Goal: Information Seeking & Learning: Compare options

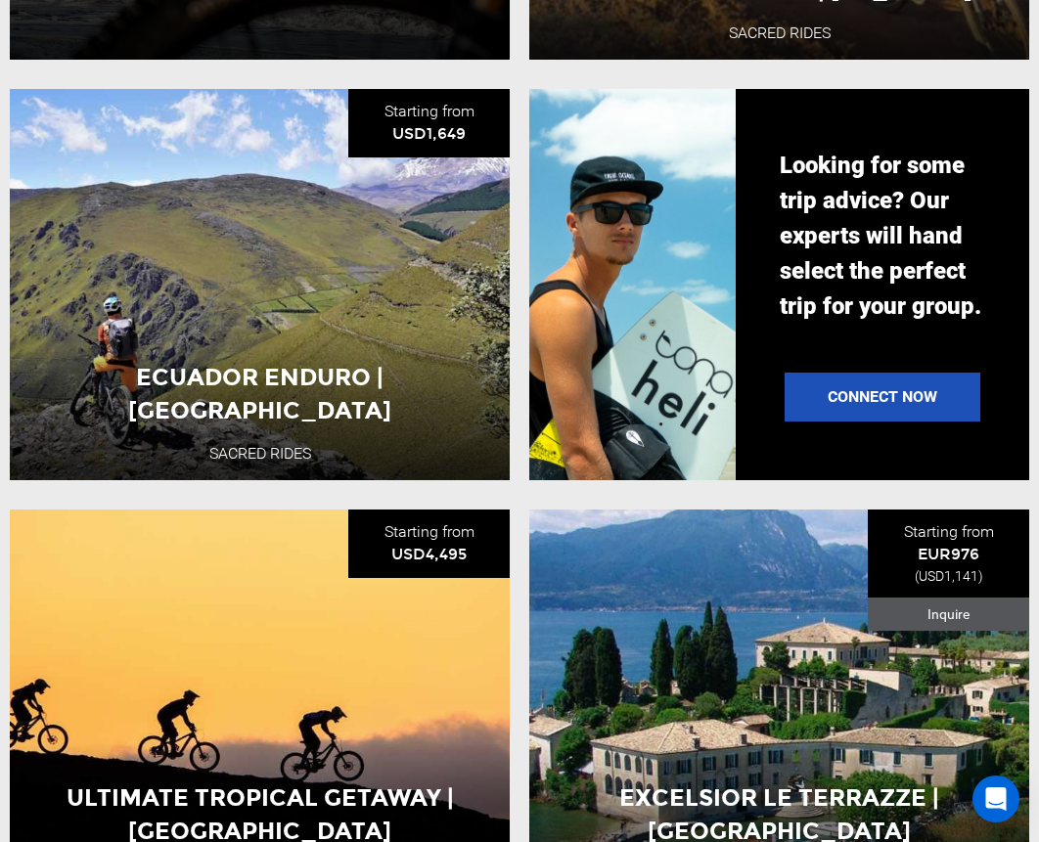
scroll to position [1897, 0]
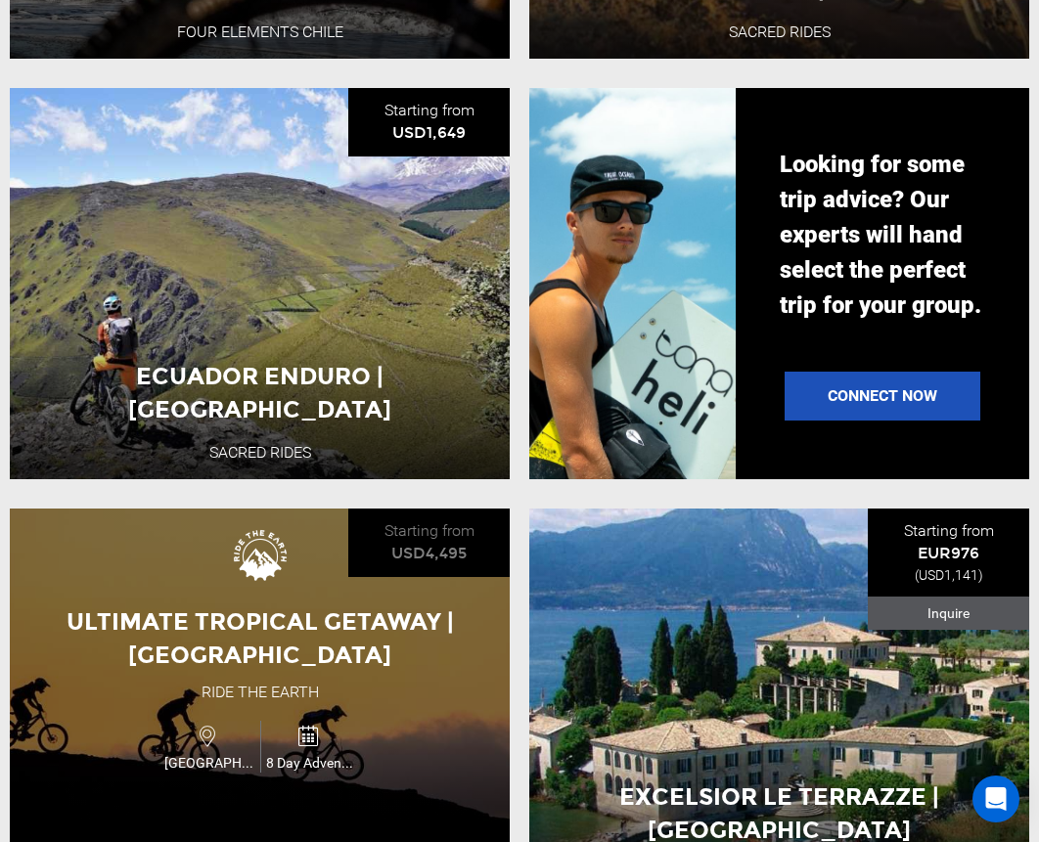
click at [494, 527] on div "Ultimate Tropical Getaway | [GEOGRAPHIC_DATA] Ride the Earth [GEOGRAPHIC_DATA] …" at bounding box center [260, 704] width 500 height 391
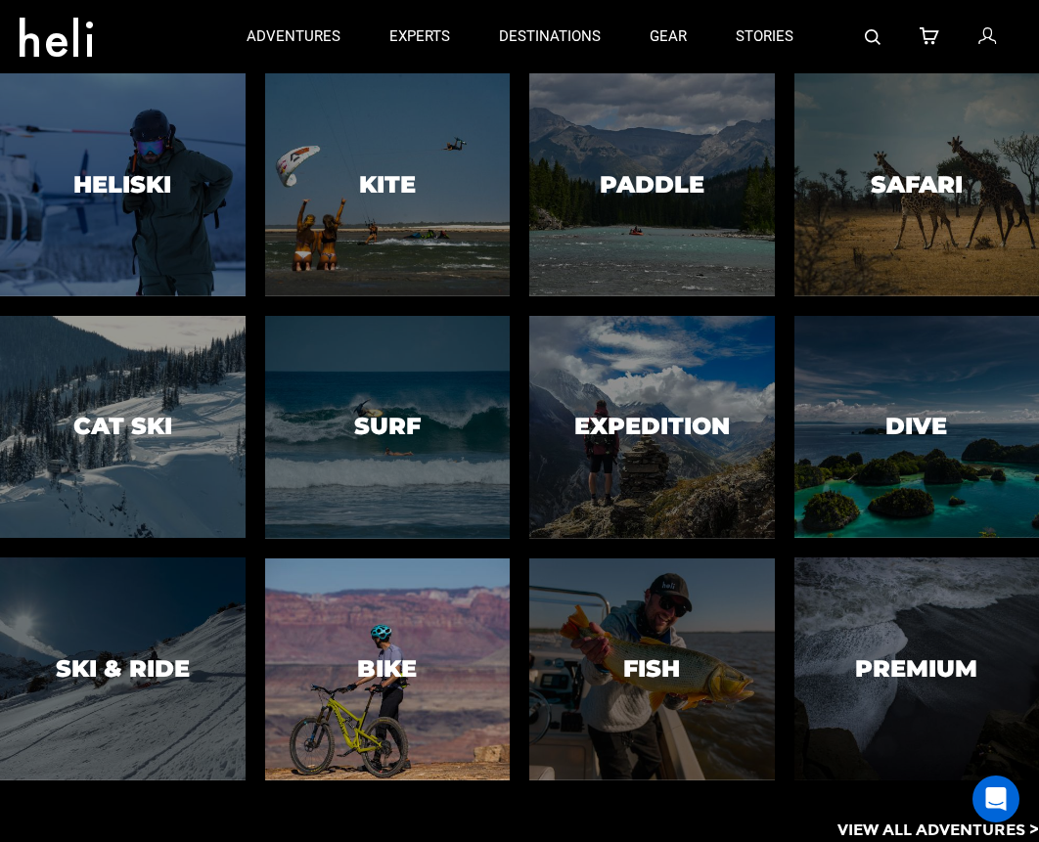
click at [342, 642] on div at bounding box center [387, 669] width 250 height 227
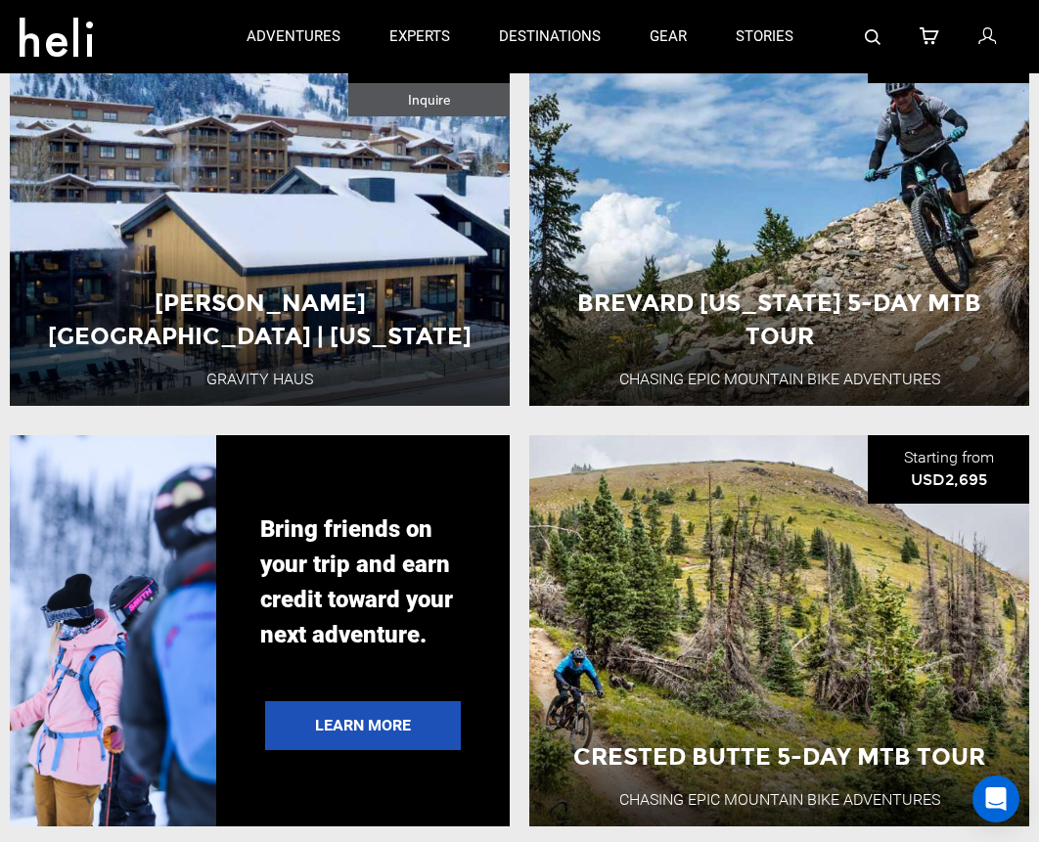
scroll to position [3198, 0]
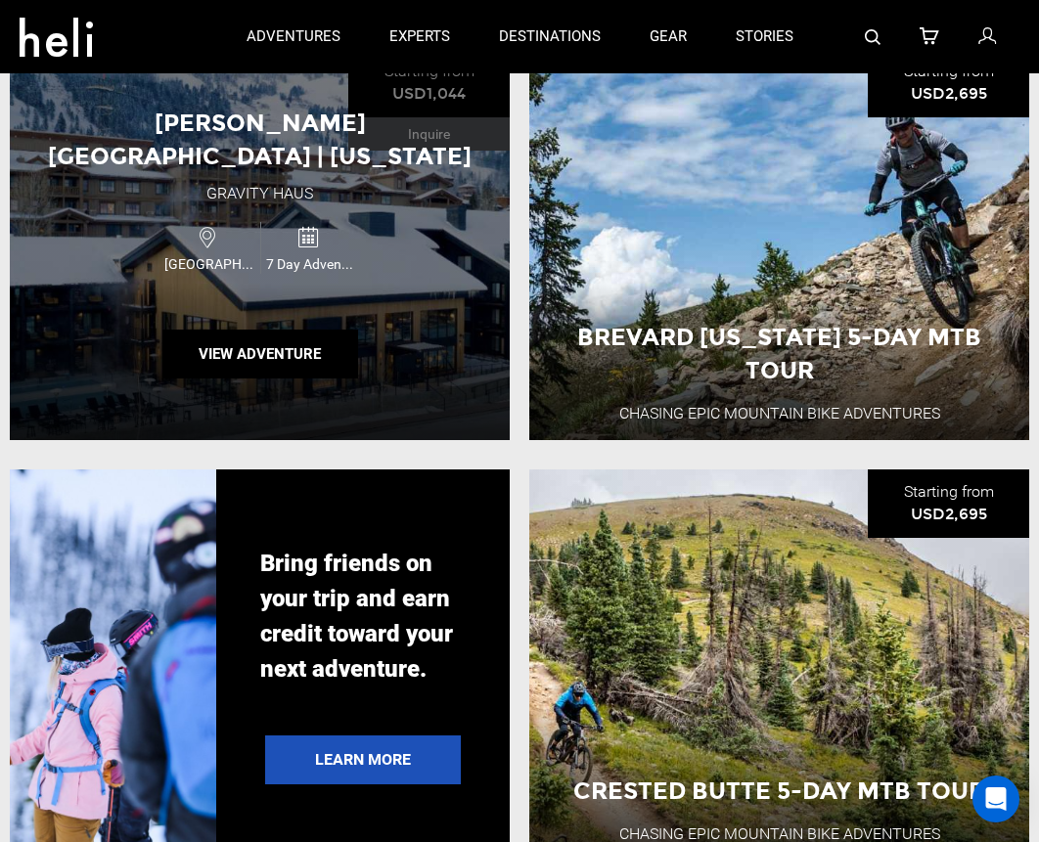
click at [309, 377] on div "[PERSON_NAME][GEOGRAPHIC_DATA] | [US_STATE] Gravity Haus [GEOGRAPHIC_DATA] 7 Da…" at bounding box center [260, 244] width 500 height 391
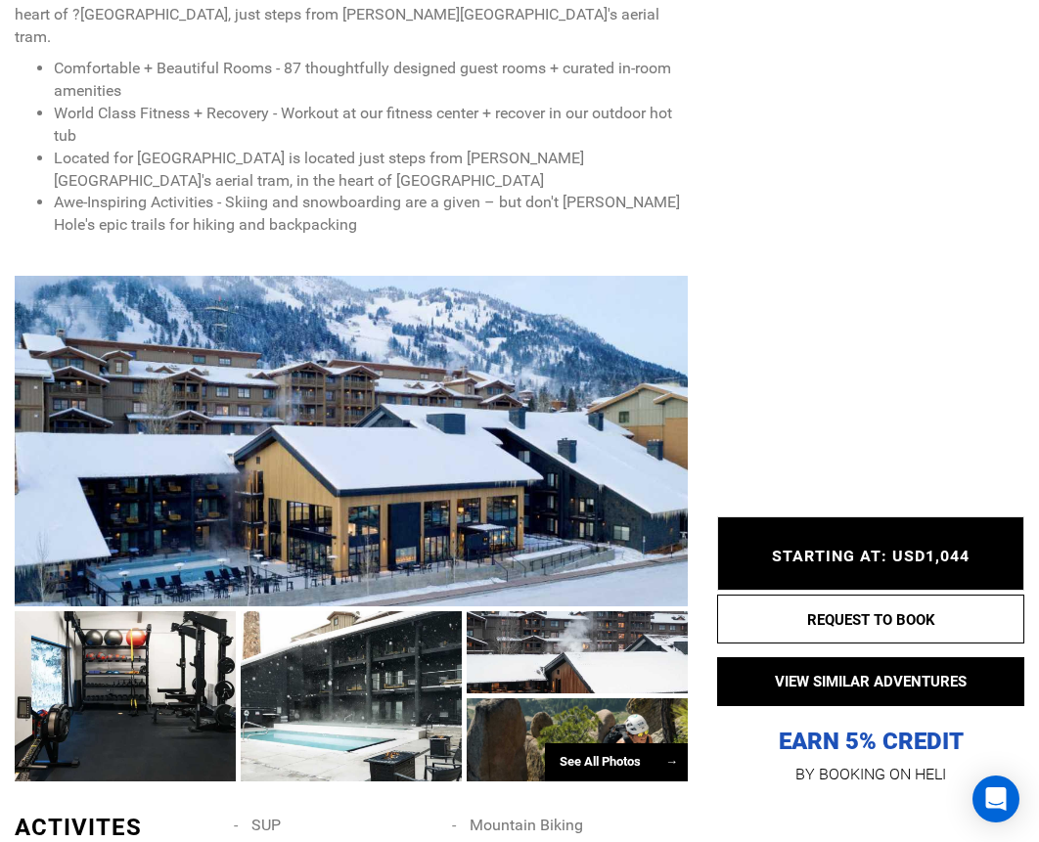
scroll to position [892, 0]
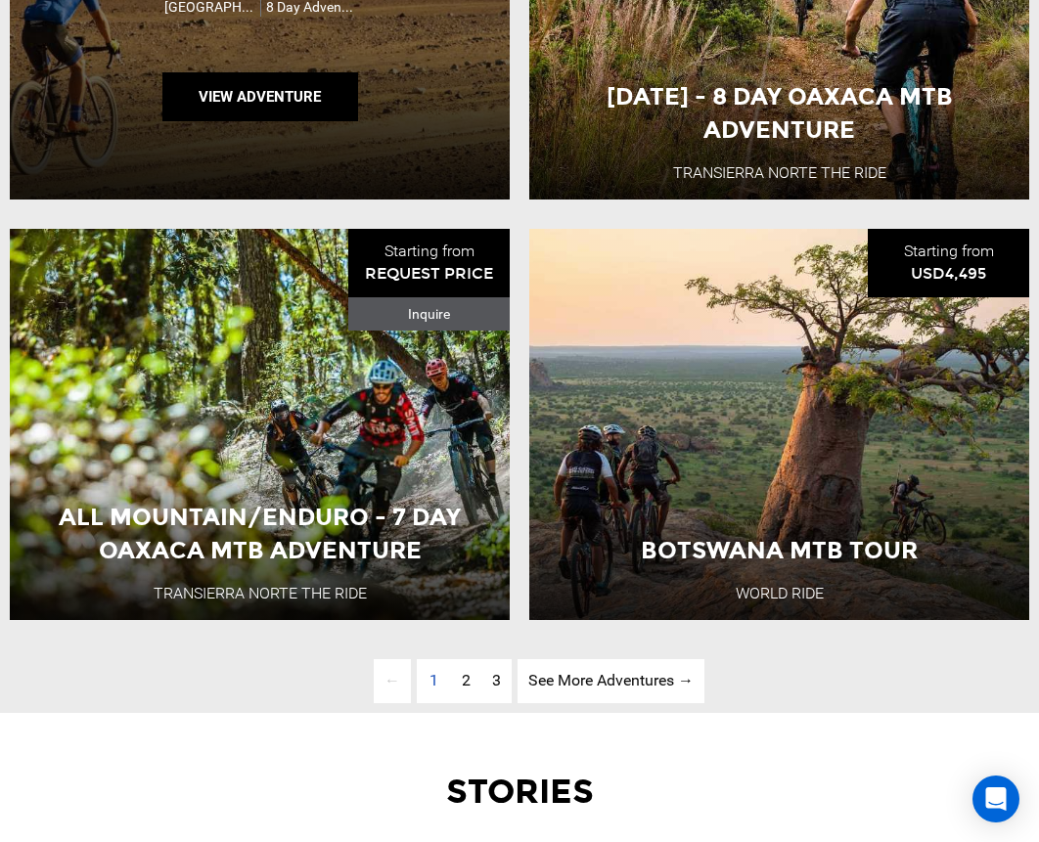
scroll to position [4710, 0]
